Goal: Task Accomplishment & Management: Manage account settings

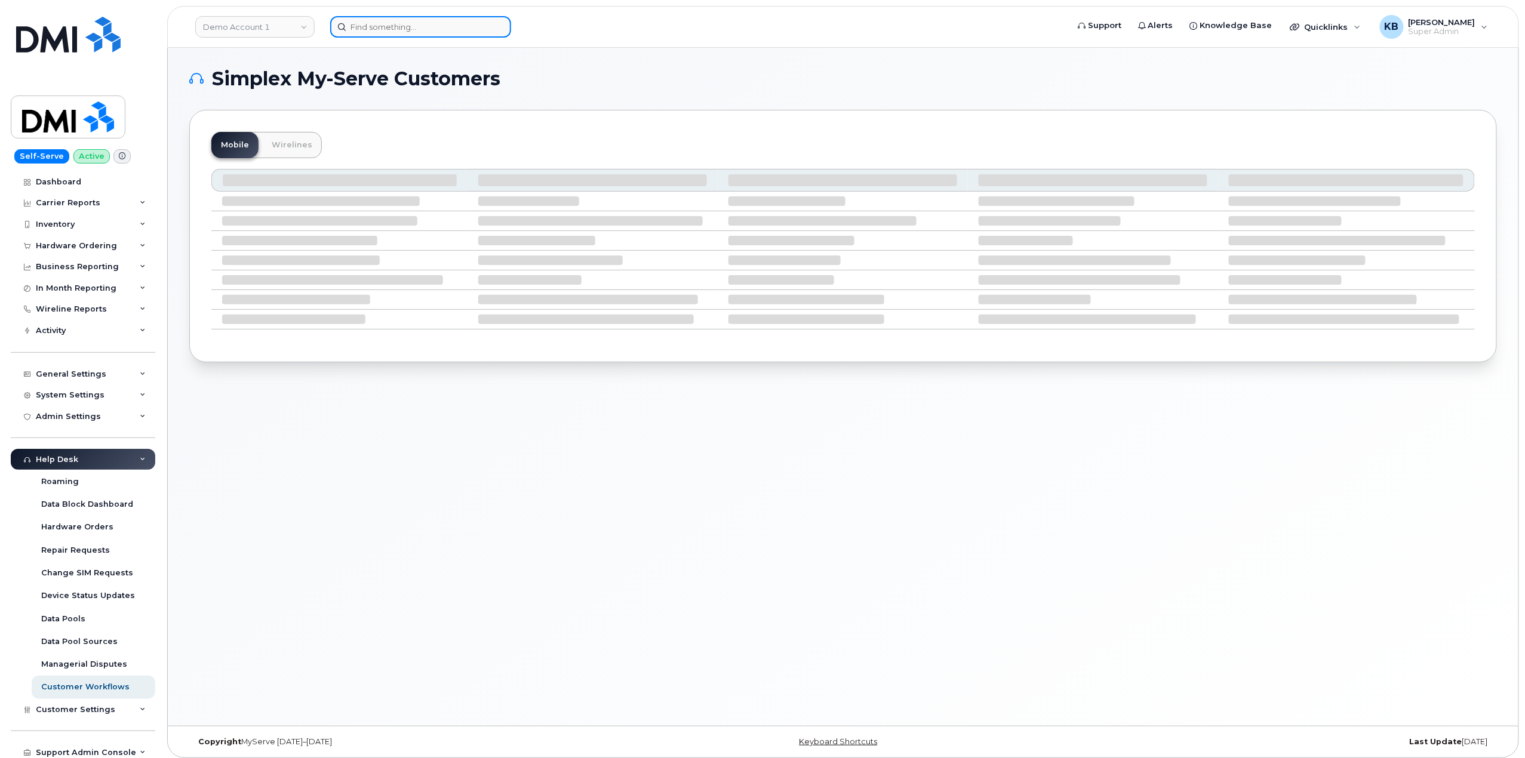
click at [385, 32] on input at bounding box center [420, 26] width 181 height 21
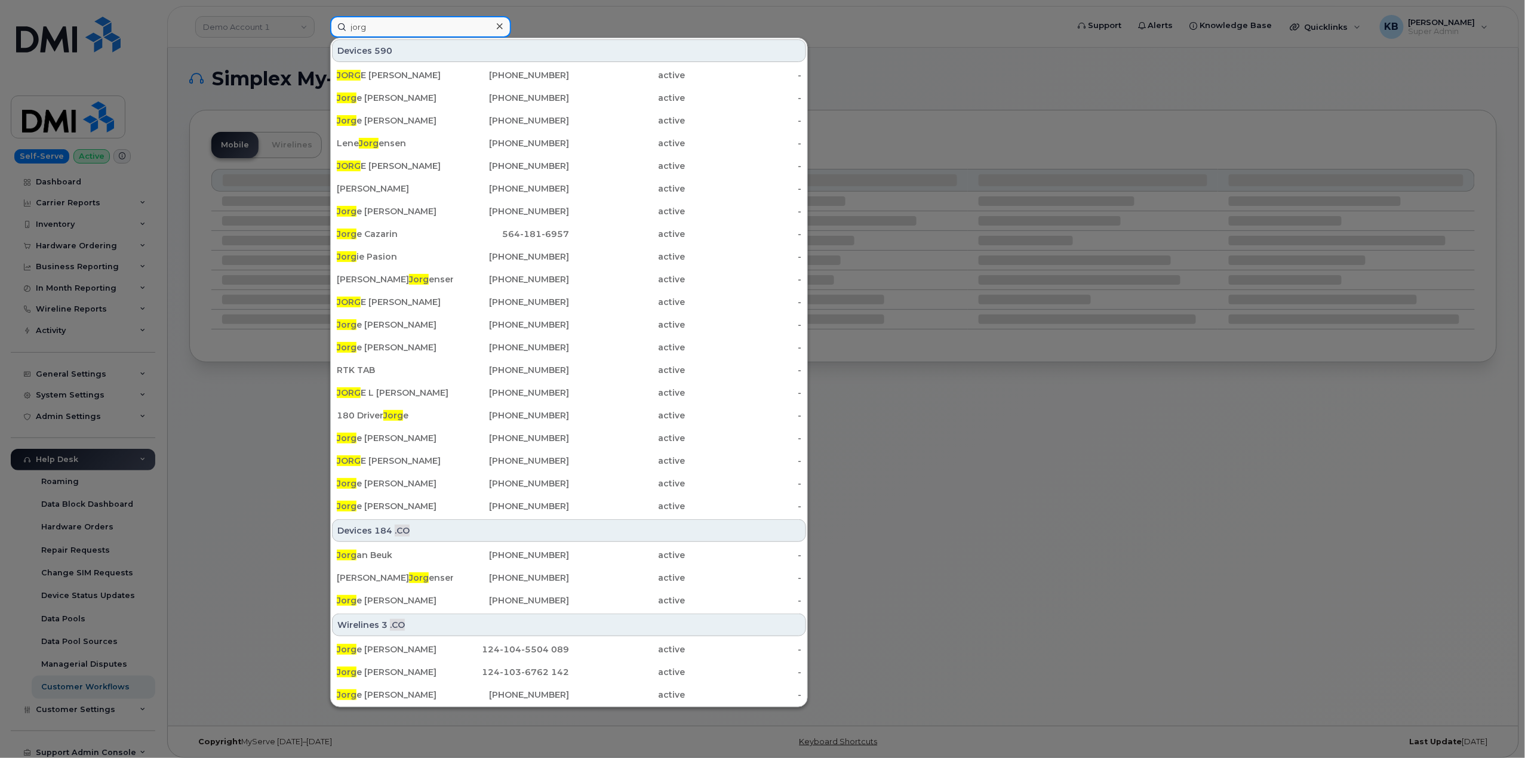
type input "jorg"
click at [262, 20] on div at bounding box center [762, 379] width 1525 height 758
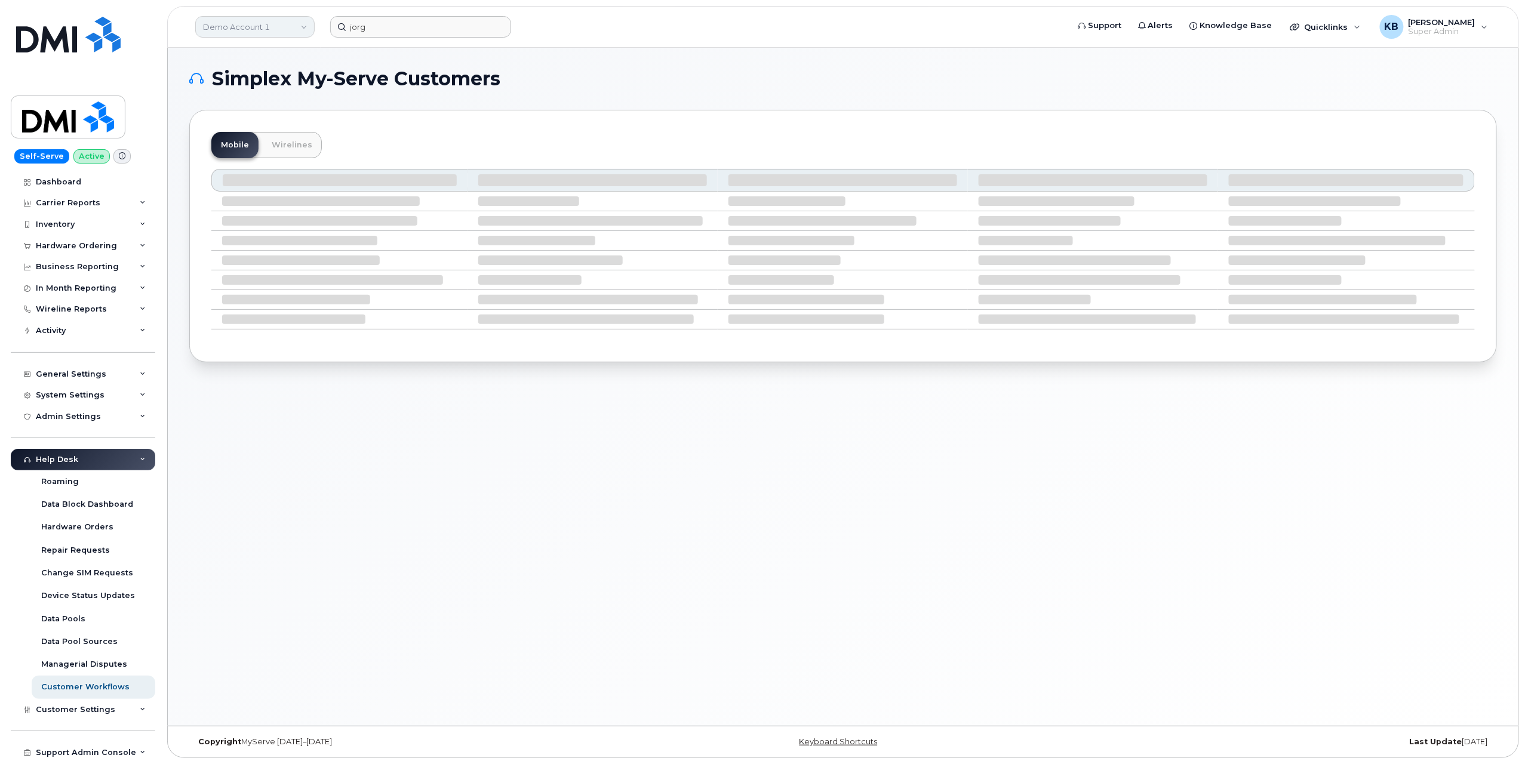
click at [257, 23] on link "Demo Account 1" at bounding box center [254, 26] width 119 height 21
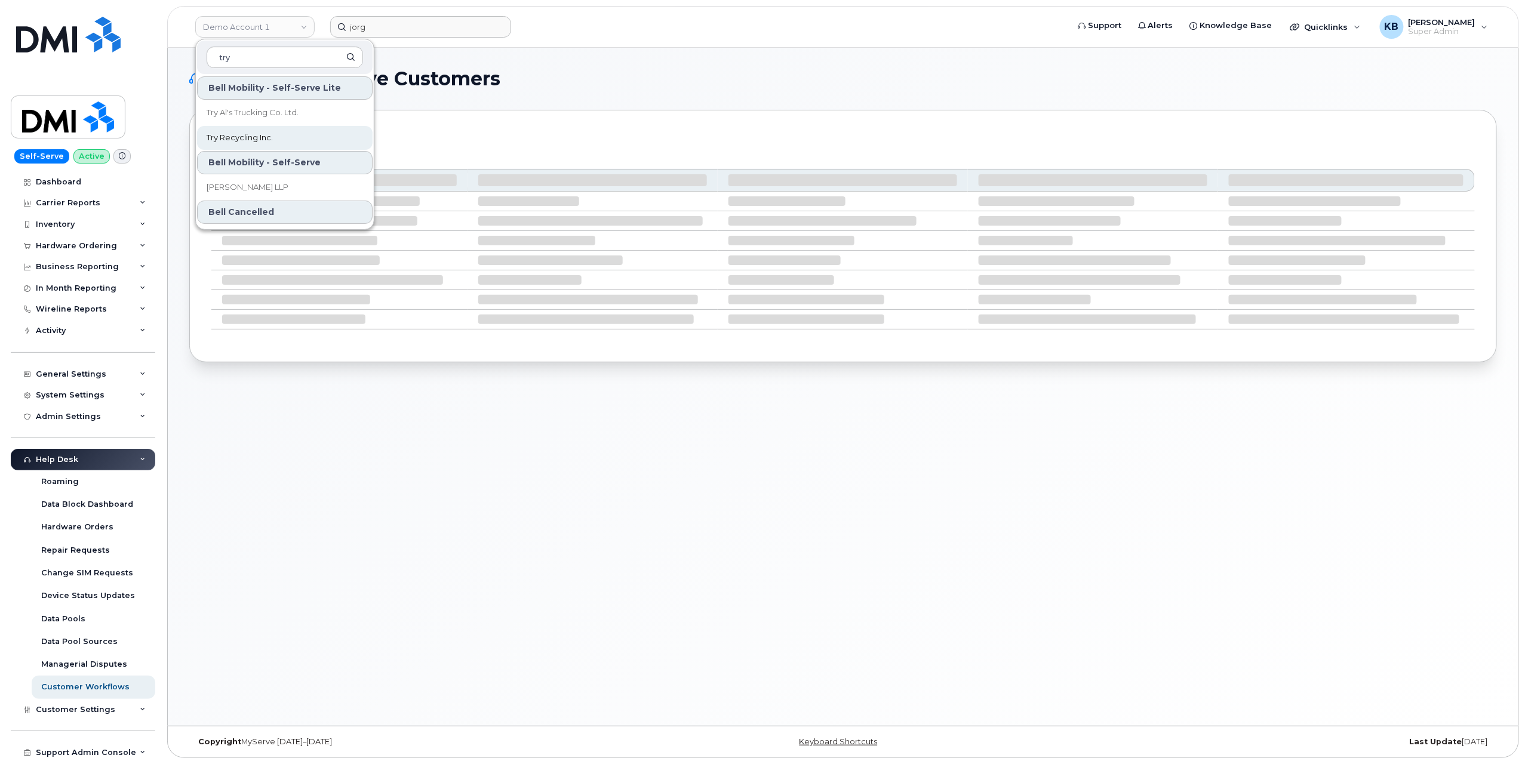
type input "try"
click at [264, 144] on span "Try Recycling Inc." at bounding box center [240, 138] width 66 height 12
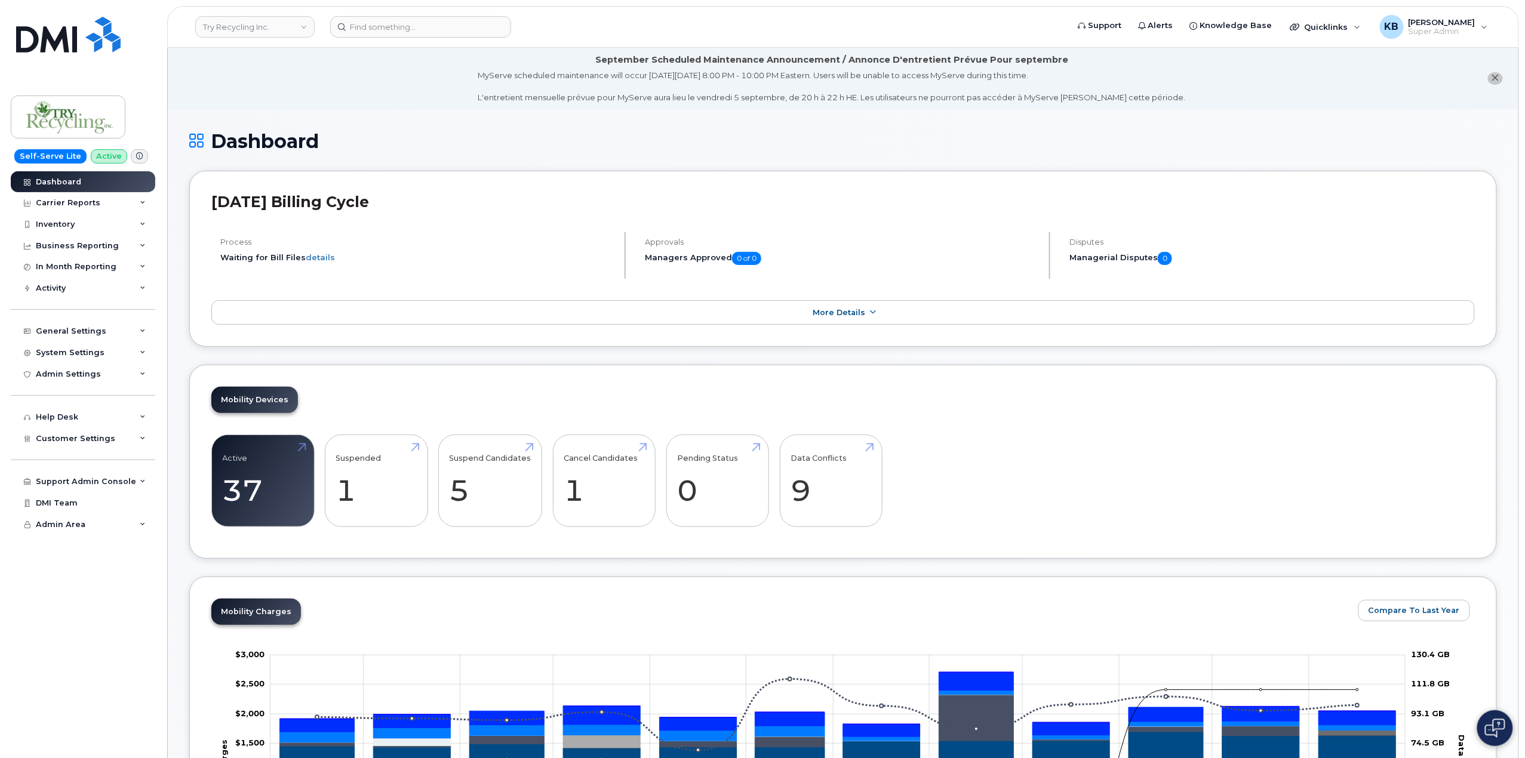
click at [131, 156] on span at bounding box center [139, 156] width 17 height 14
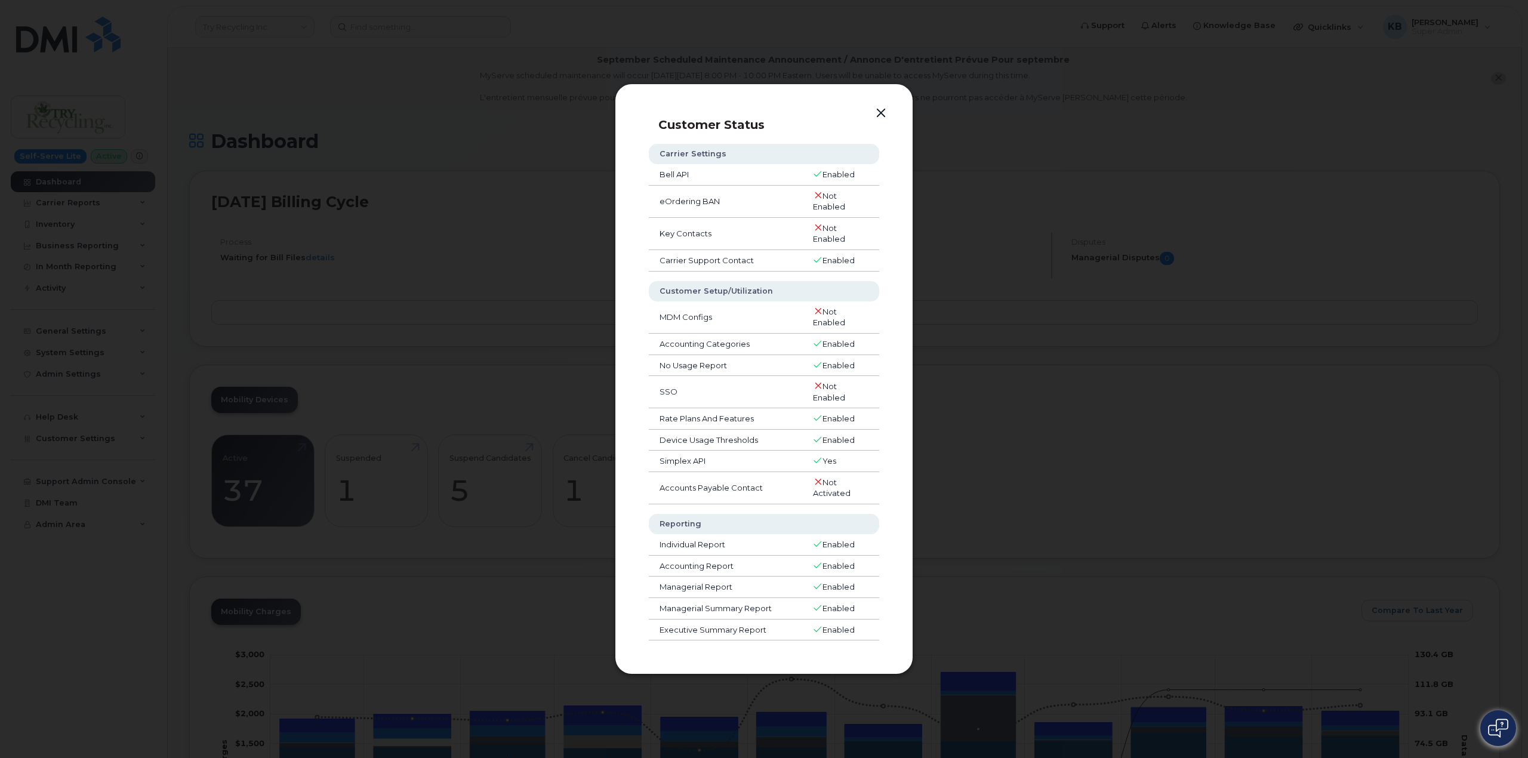
click at [873, 110] on button "button" at bounding box center [881, 113] width 18 height 17
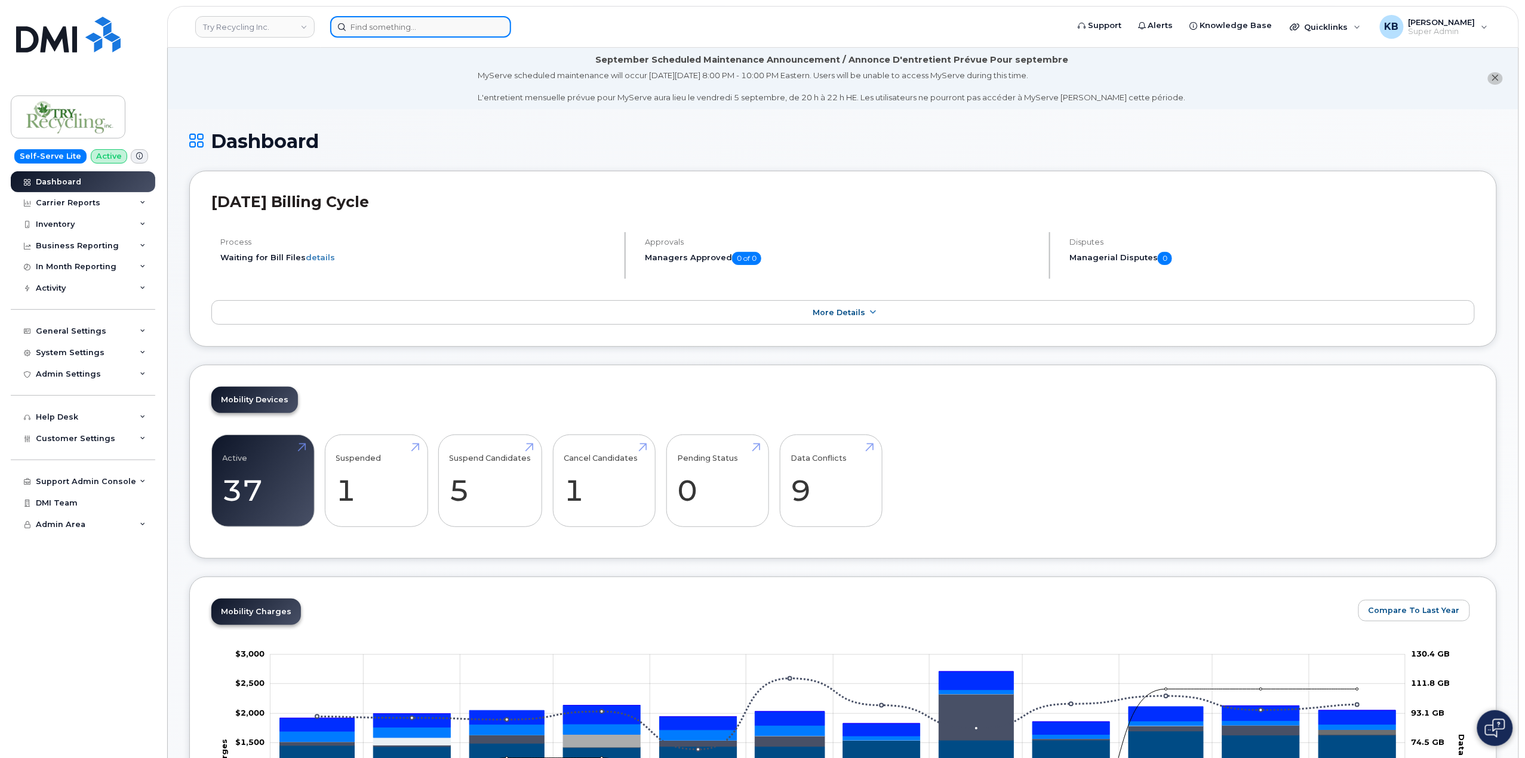
click at [390, 22] on input at bounding box center [420, 26] width 181 height 21
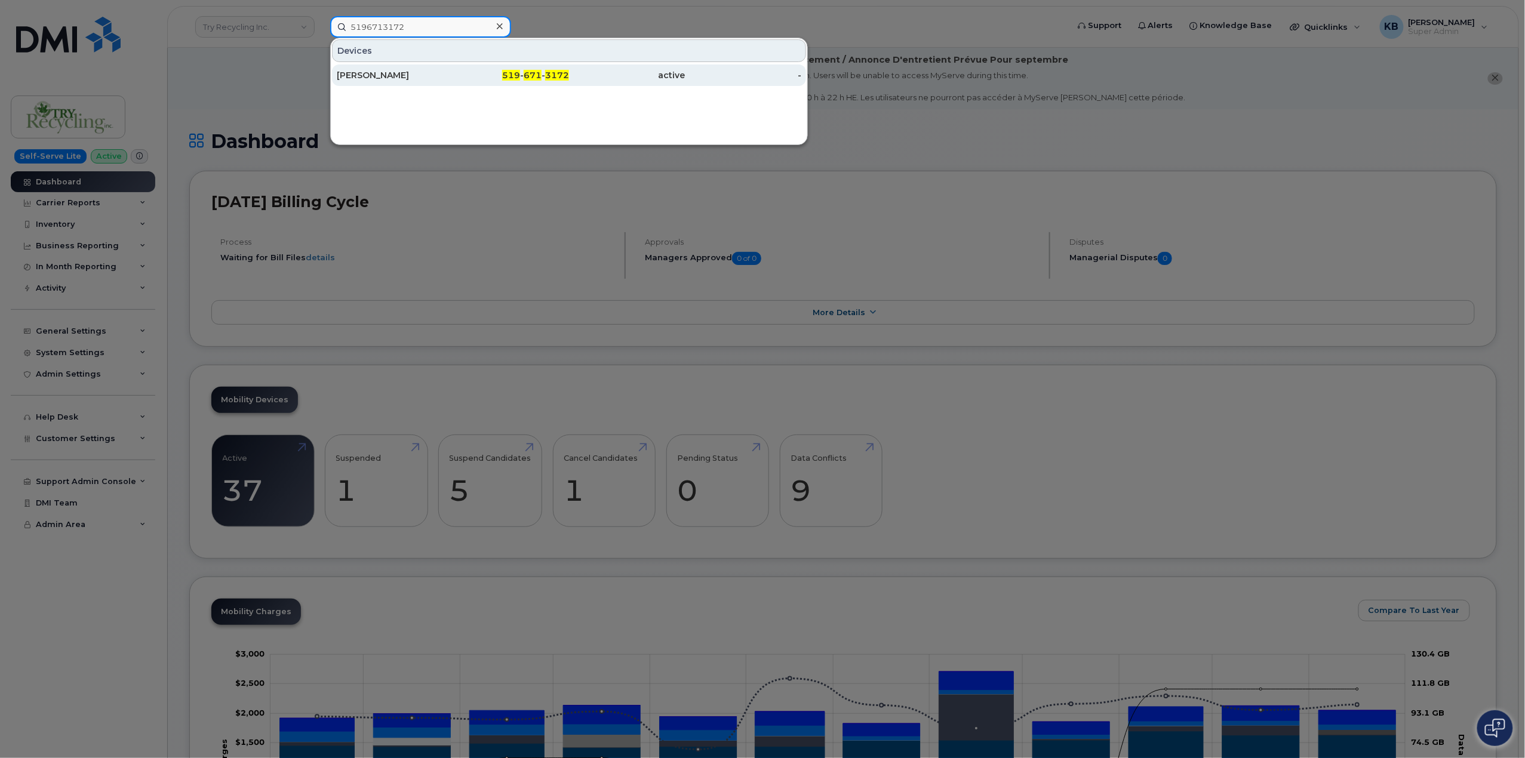
type input "5196713172"
click at [386, 76] on div "[PERSON_NAME]" at bounding box center [395, 75] width 116 height 12
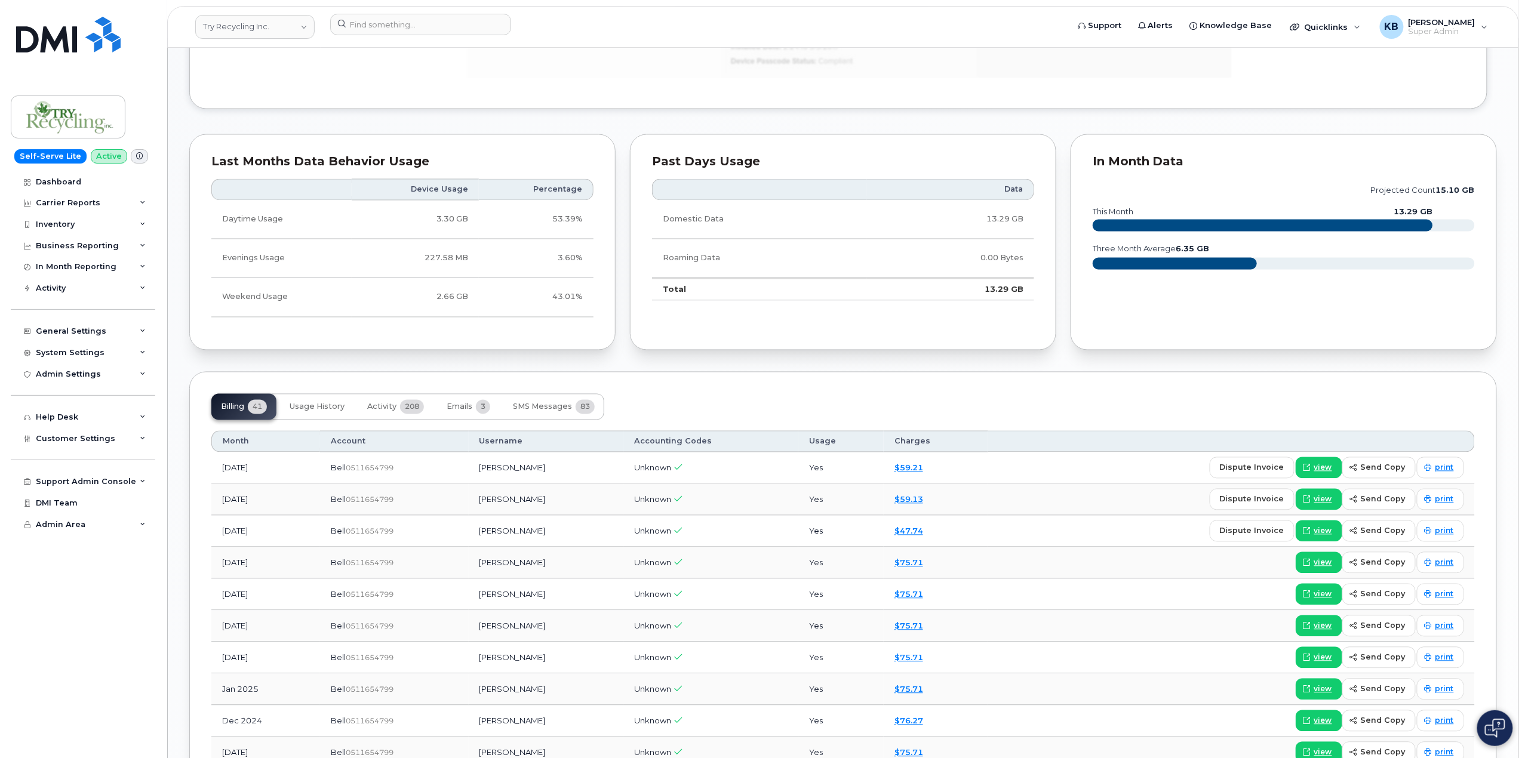
scroll to position [988, 0]
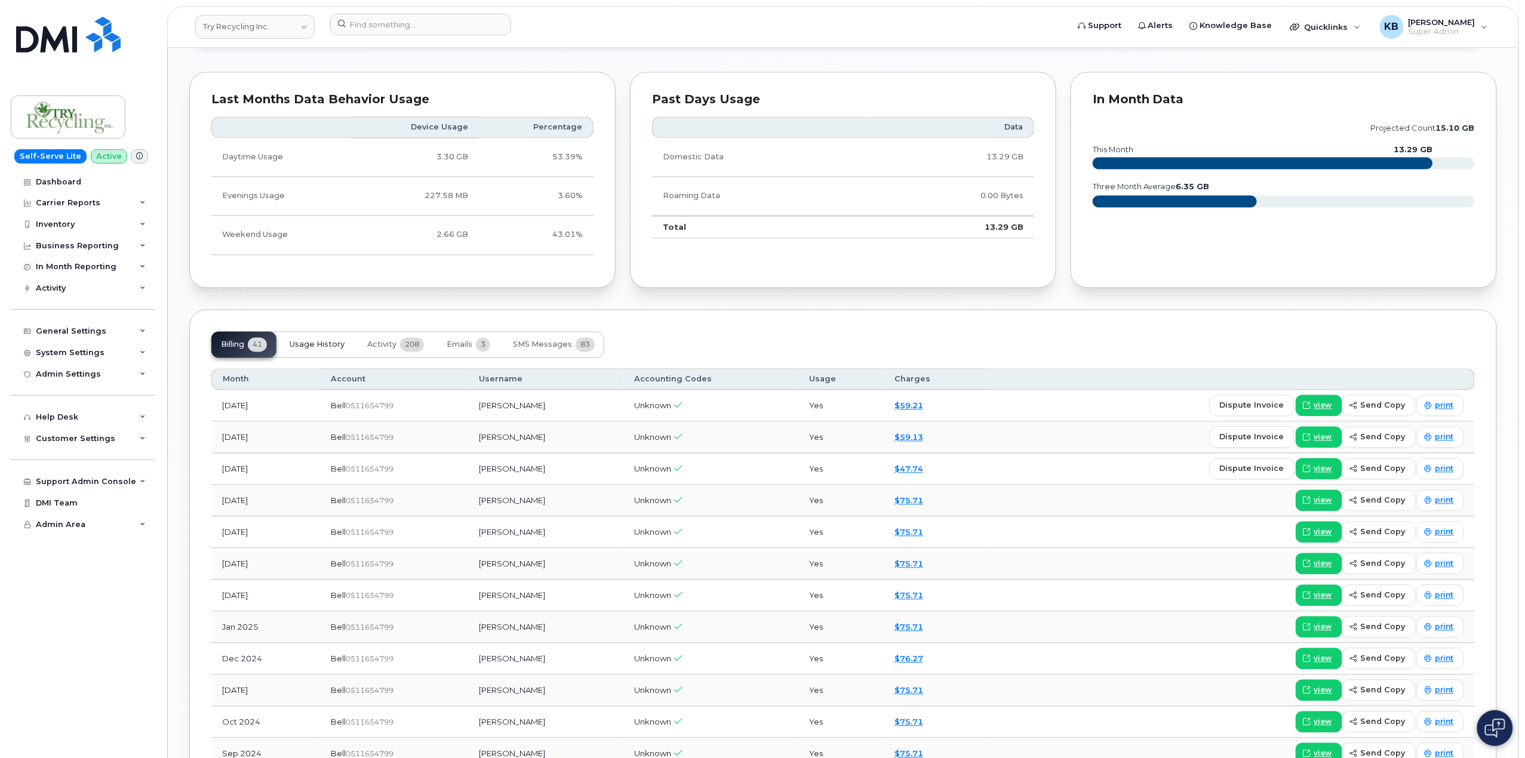
click at [333, 350] on span "Usage History" at bounding box center [317, 345] width 55 height 10
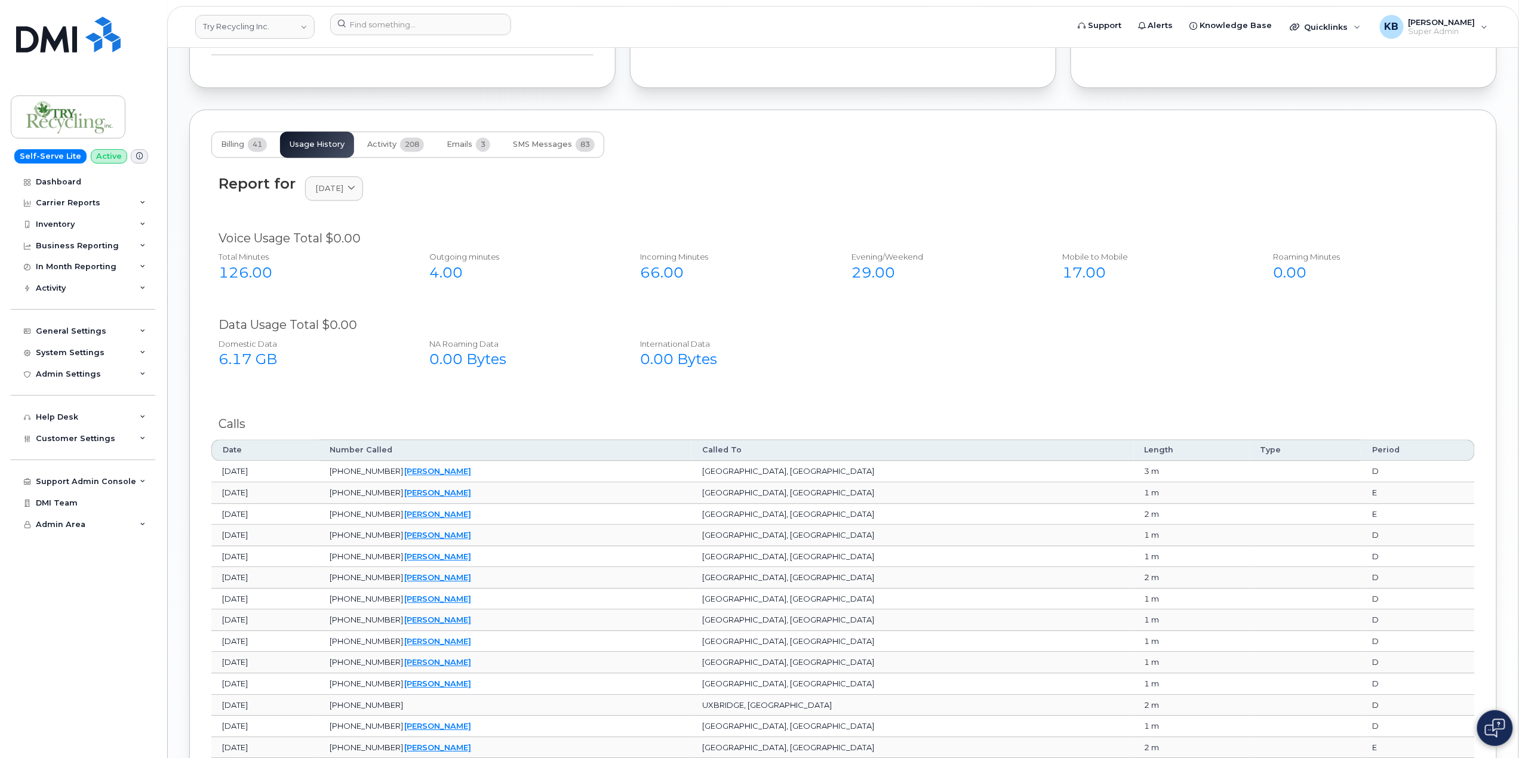
scroll to position [1188, 0]
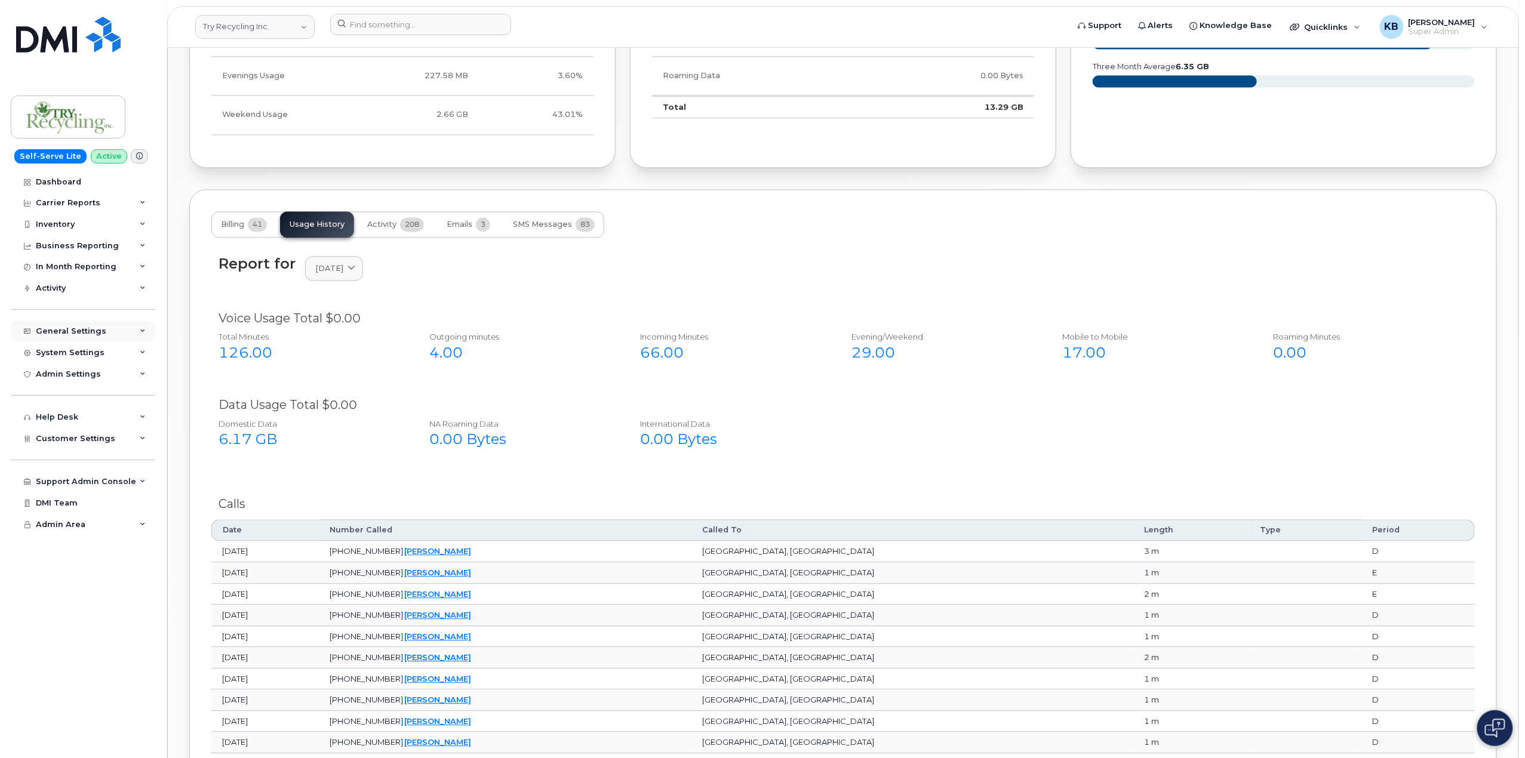
click at [132, 325] on div "General Settings" at bounding box center [83, 331] width 144 height 21
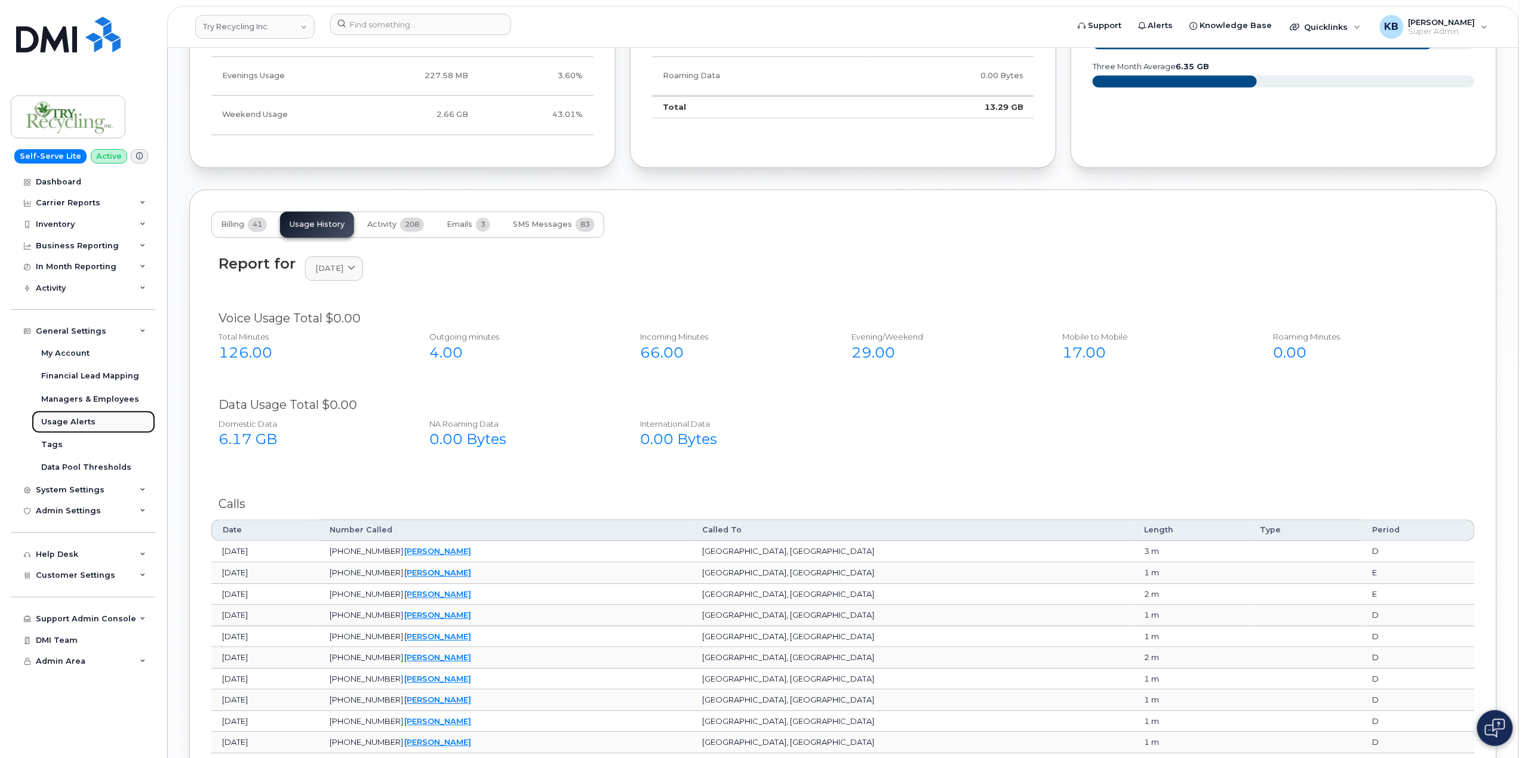
click at [87, 422] on div "Usage Alerts" at bounding box center [68, 422] width 54 height 11
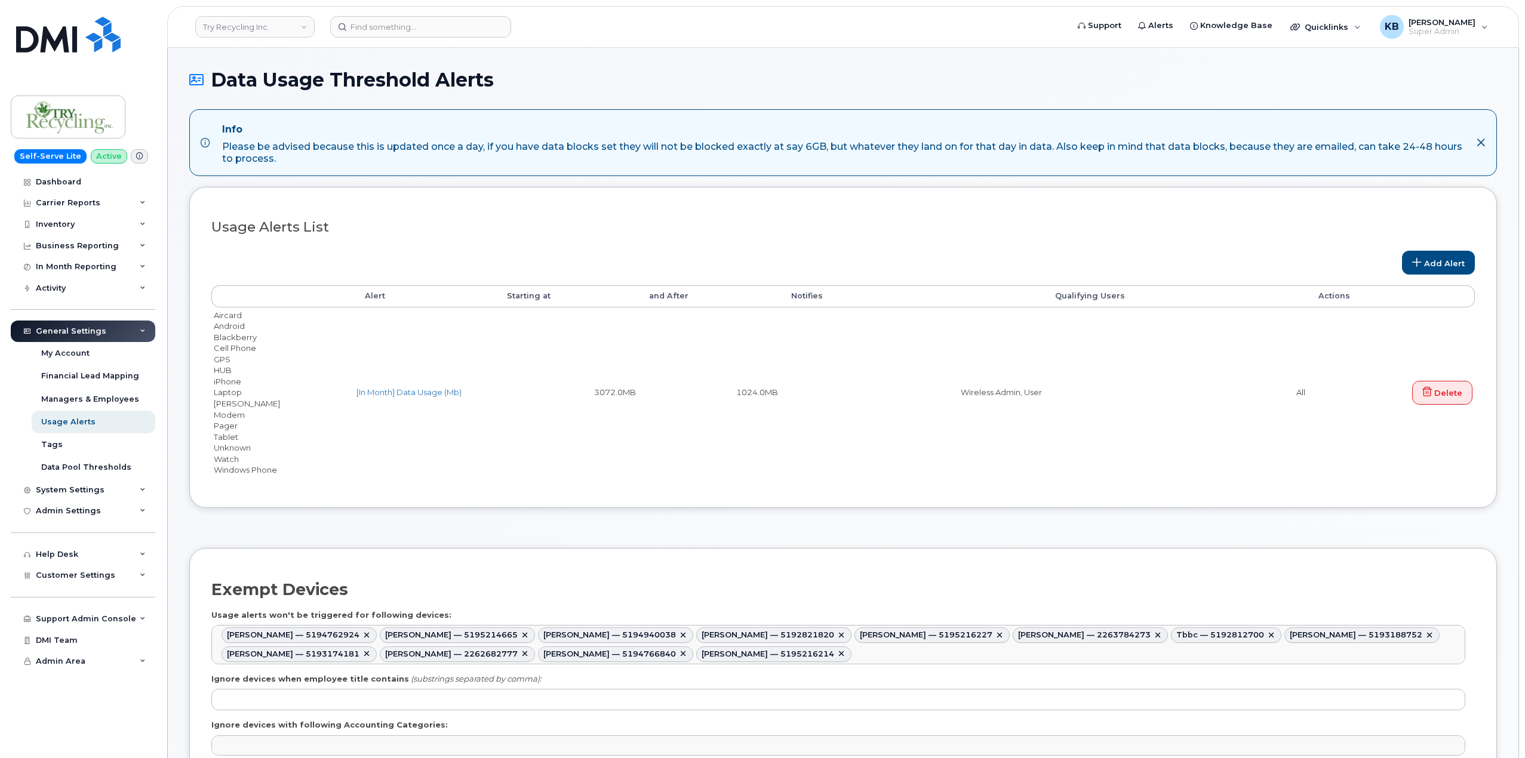
select select
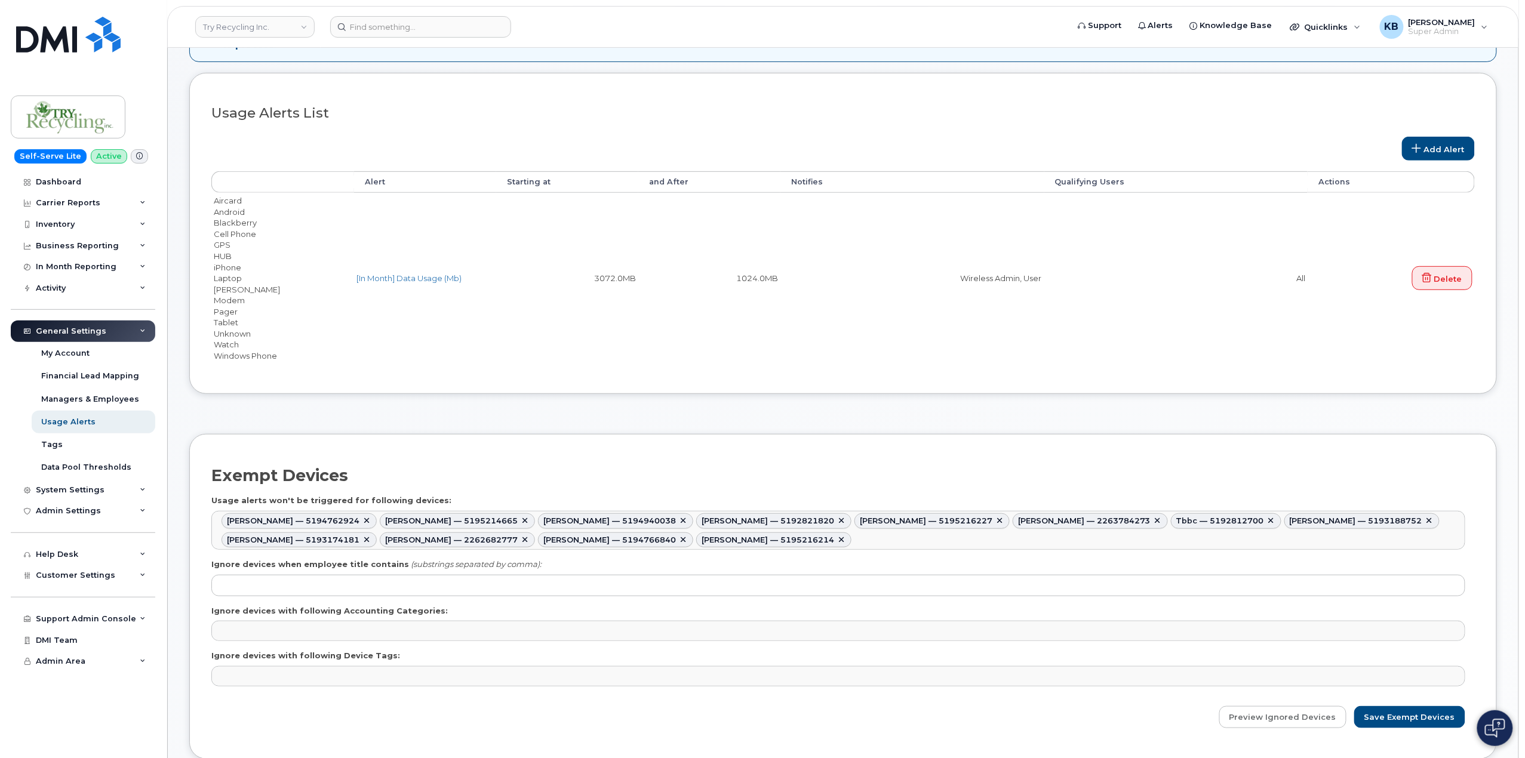
scroll to position [239, 0]
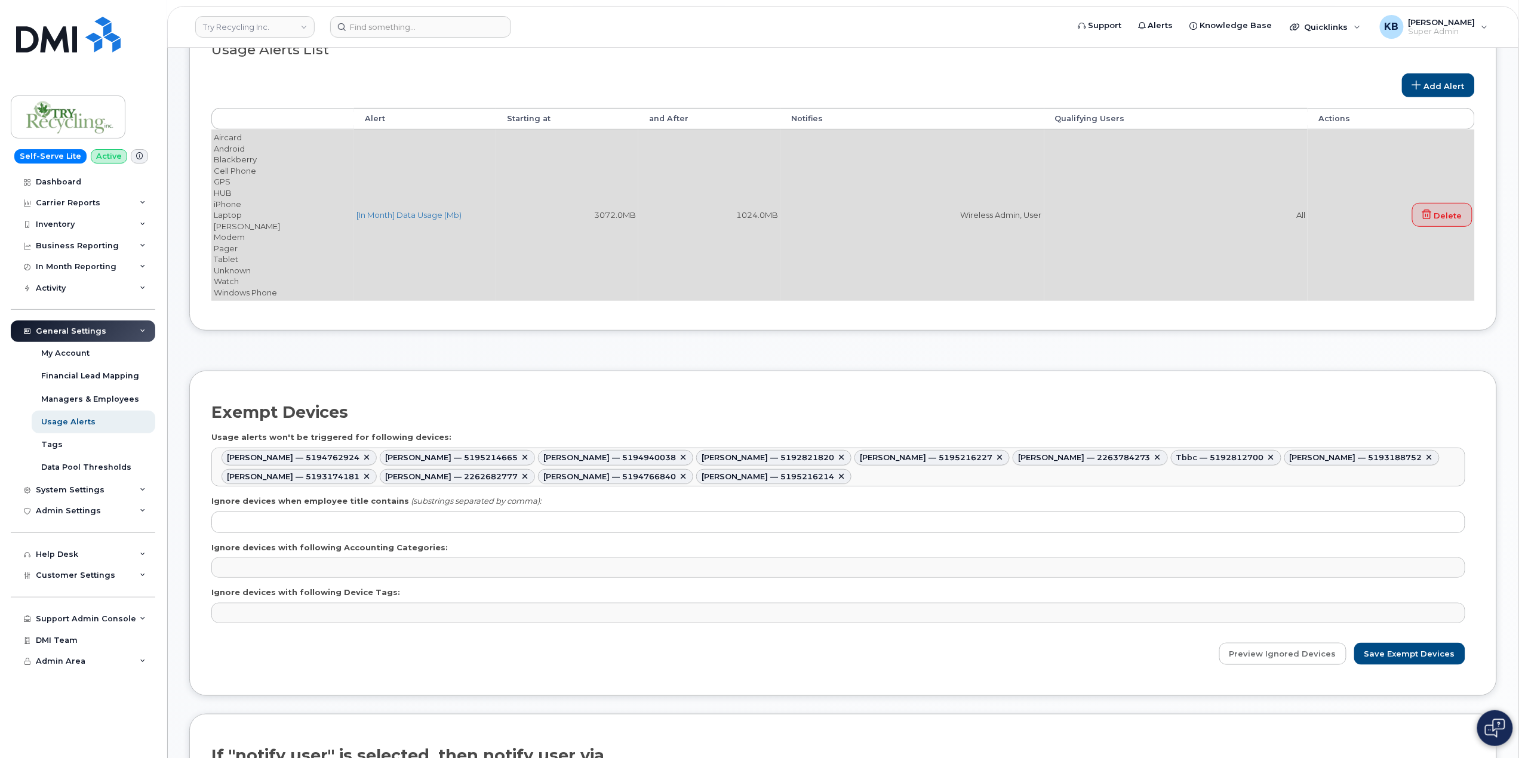
click at [826, 134] on td "Wireless Admin, User" at bounding box center [912, 215] width 264 height 171
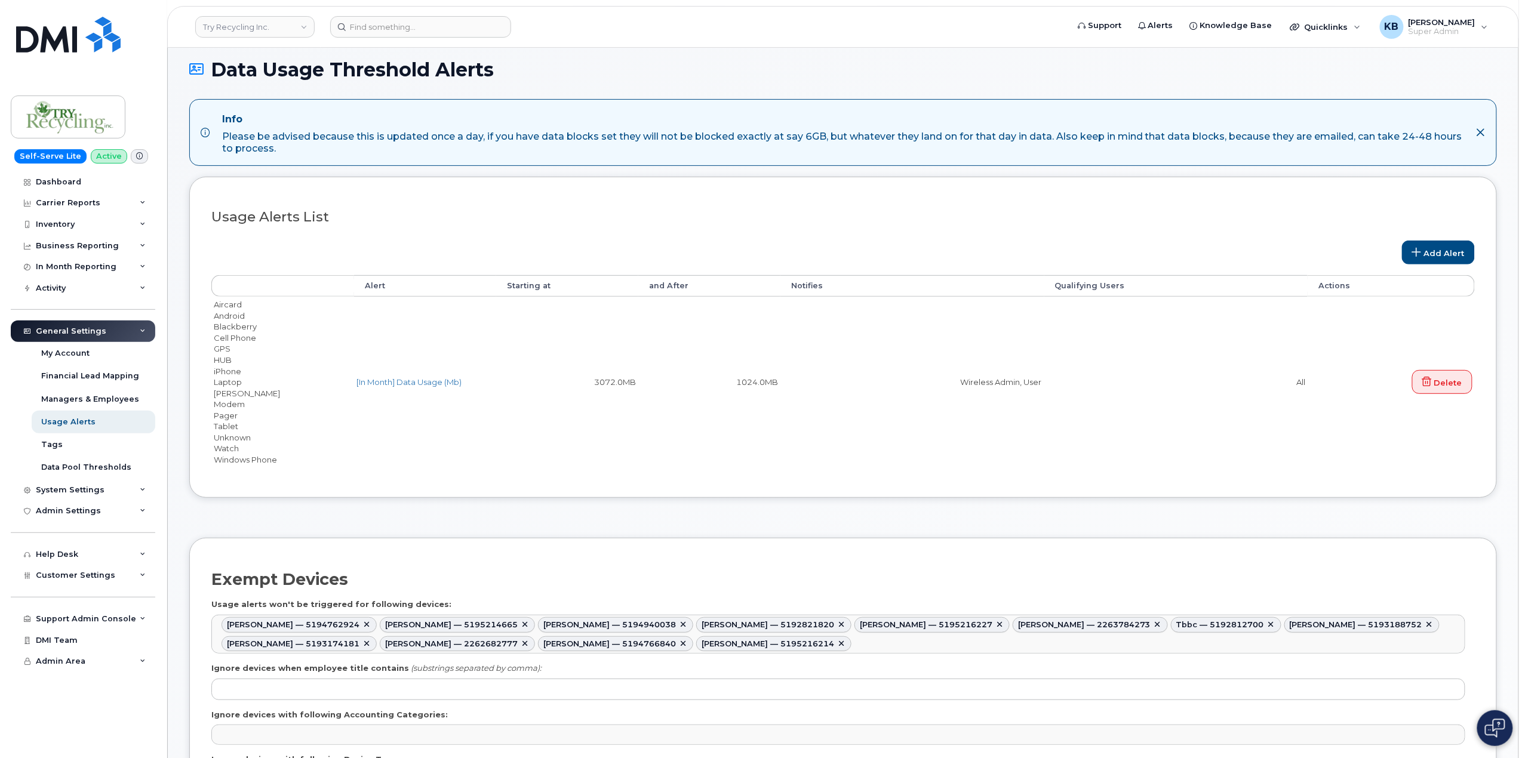
scroll to position [0, 0]
